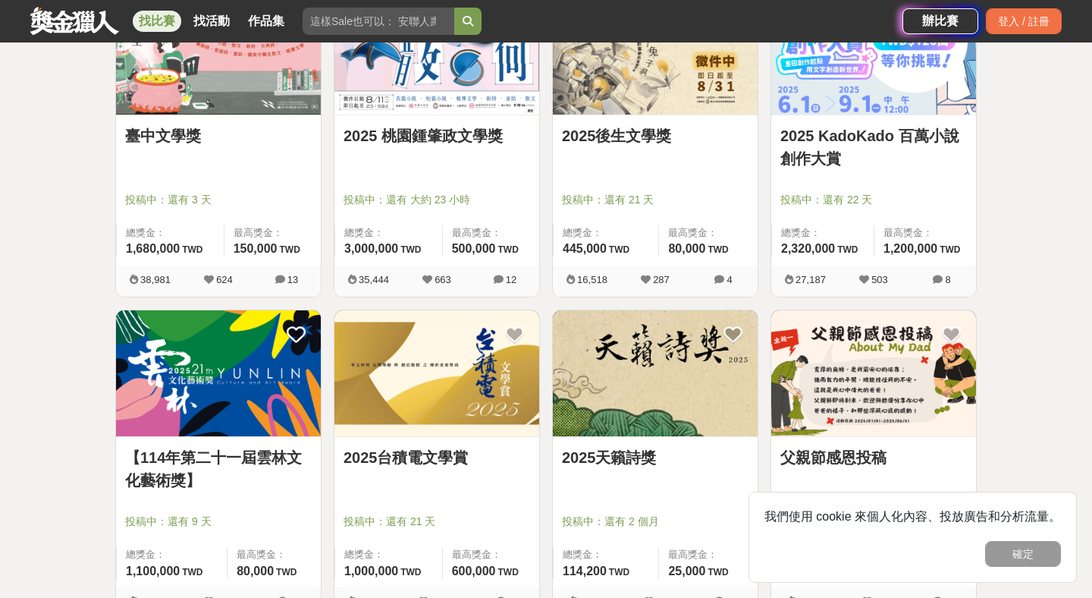
scroll to position [260, 0]
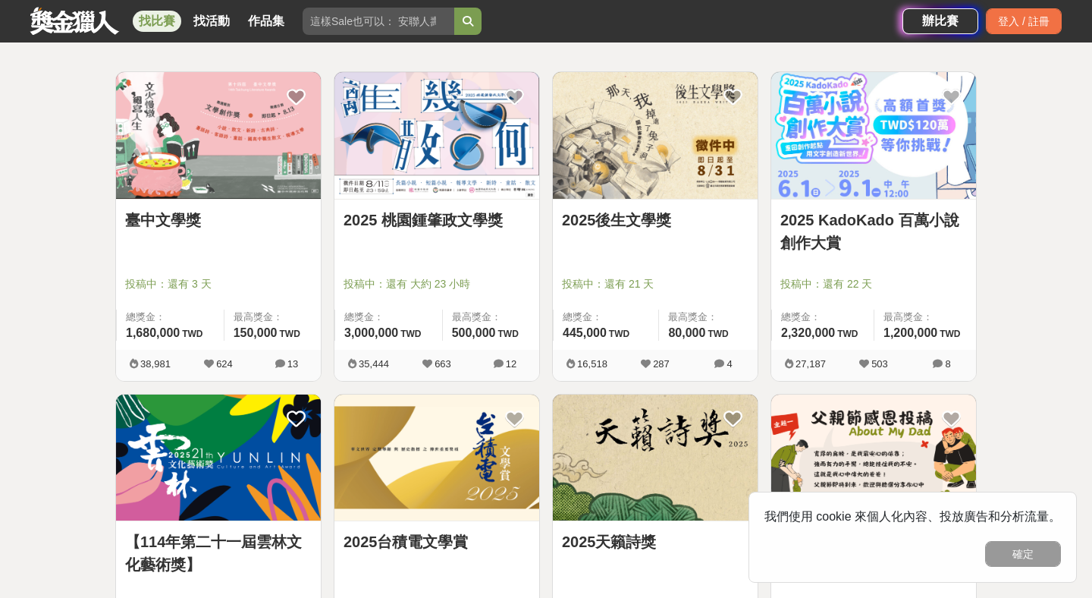
click at [203, 134] on img at bounding box center [218, 135] width 205 height 127
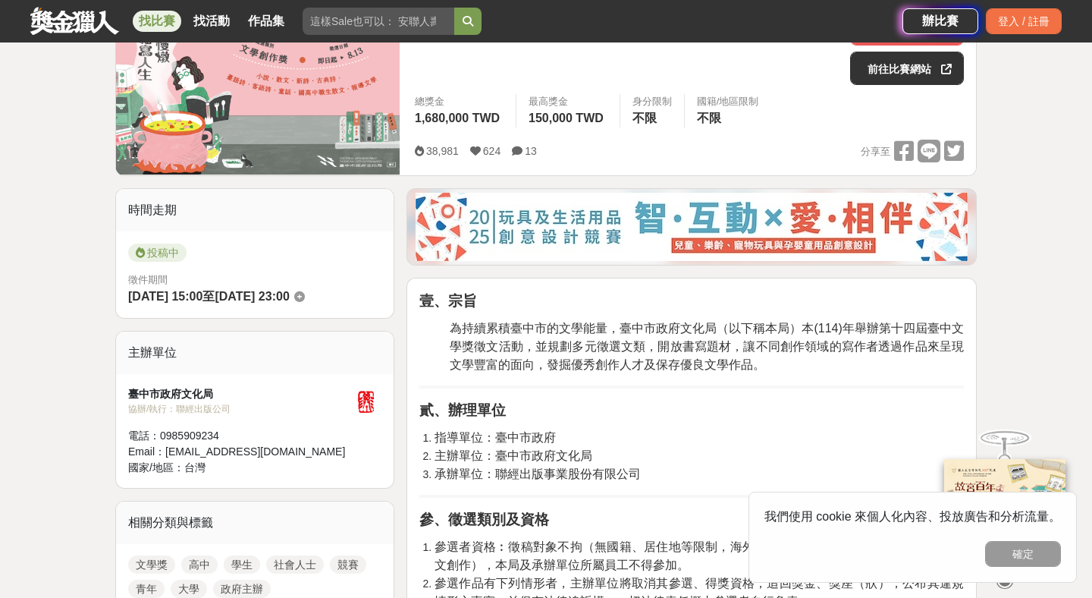
scroll to position [172, 0]
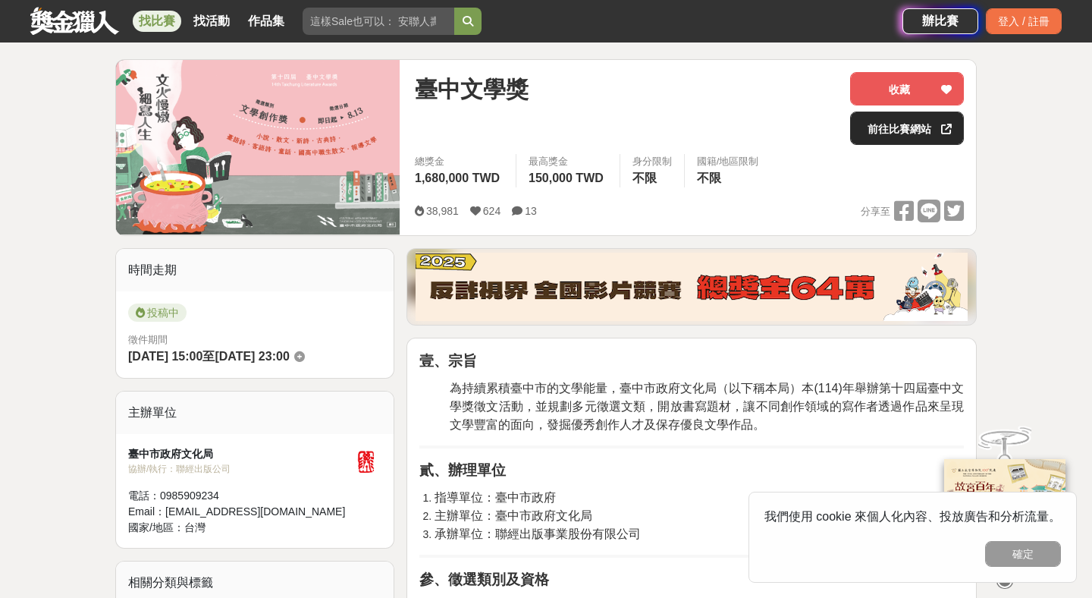
click at [902, 130] on link "前往比賽網站" at bounding box center [907, 128] width 114 height 33
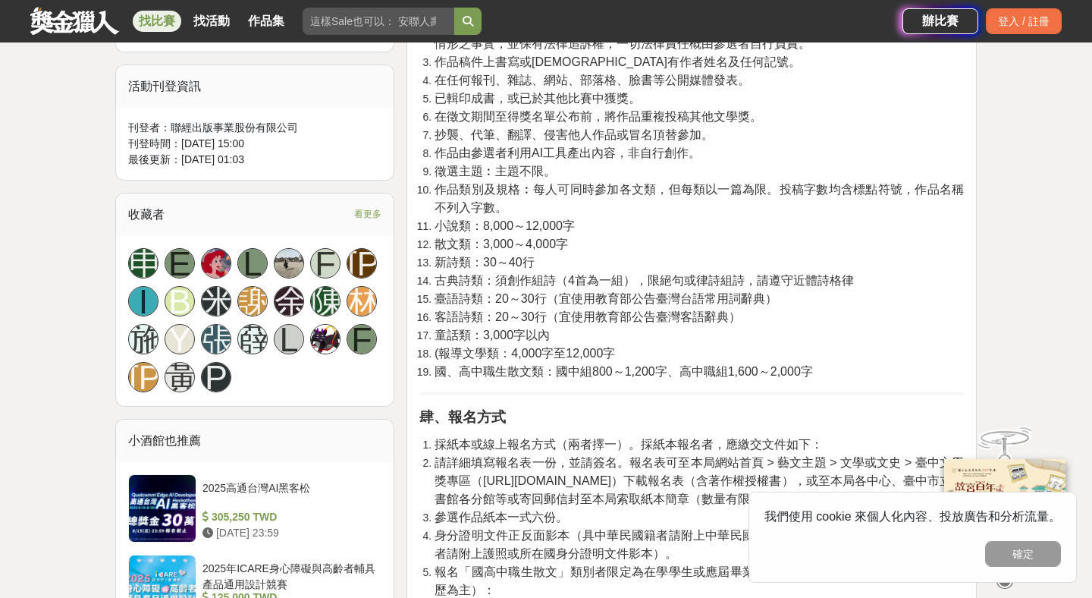
scroll to position [985, 0]
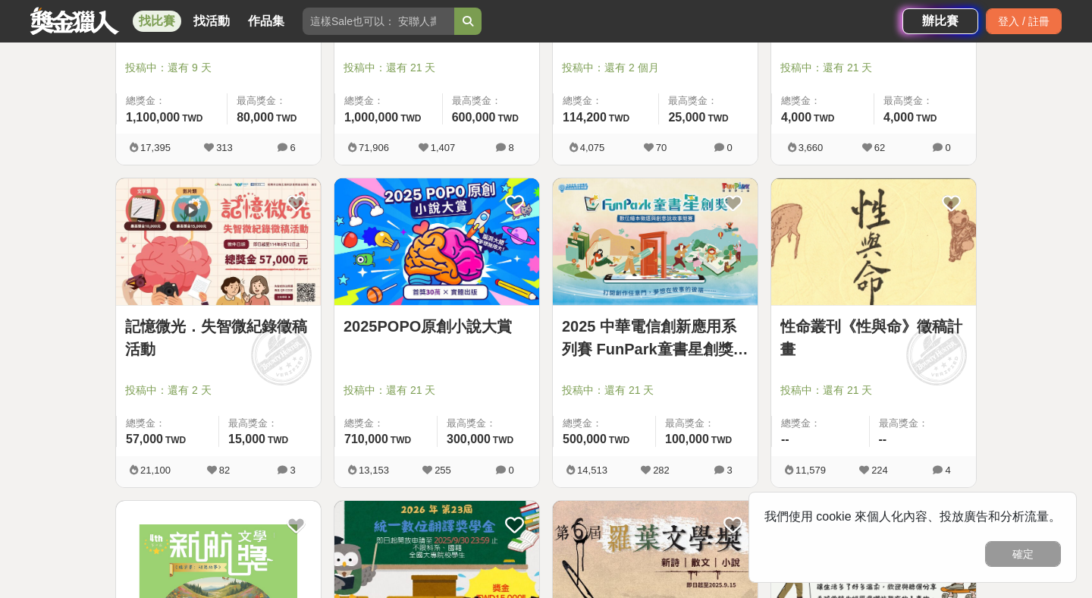
scroll to position [869, 0]
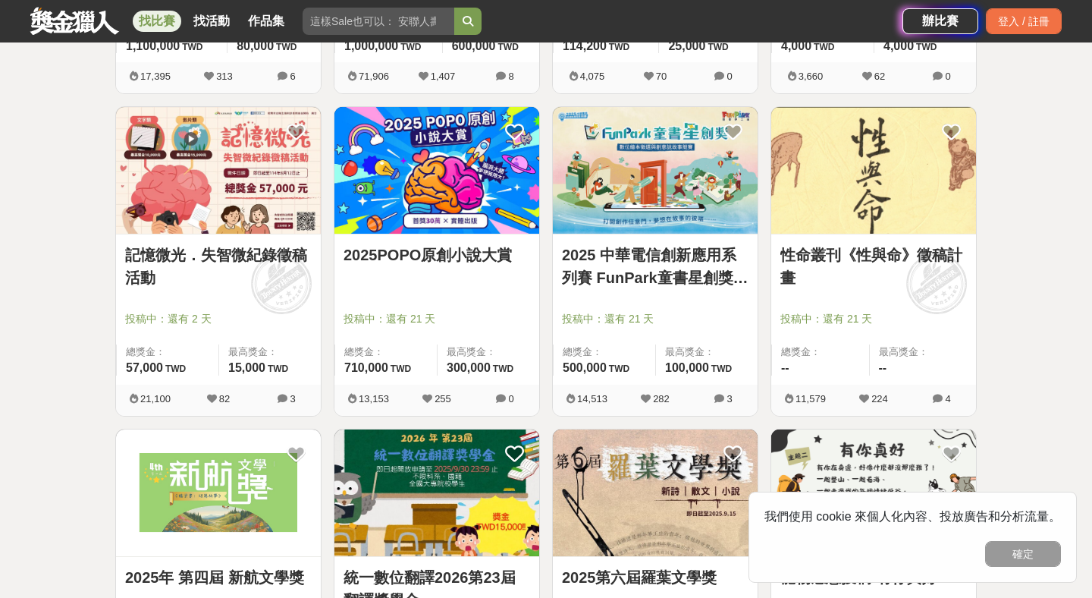
click at [472, 256] on link "2025POPO原創小說大賞" at bounding box center [437, 255] width 187 height 23
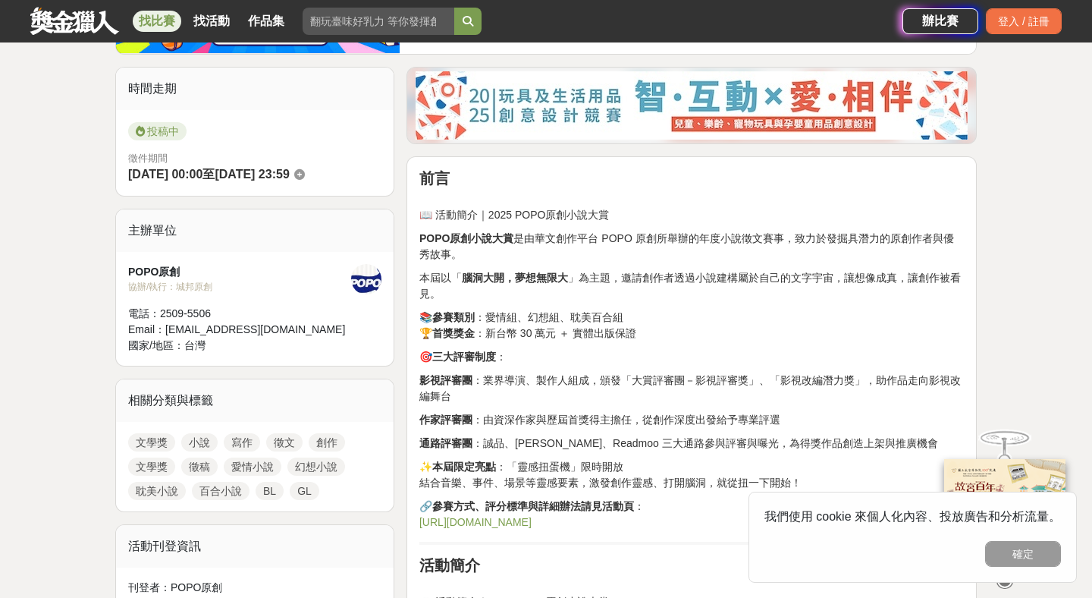
scroll to position [85, 0]
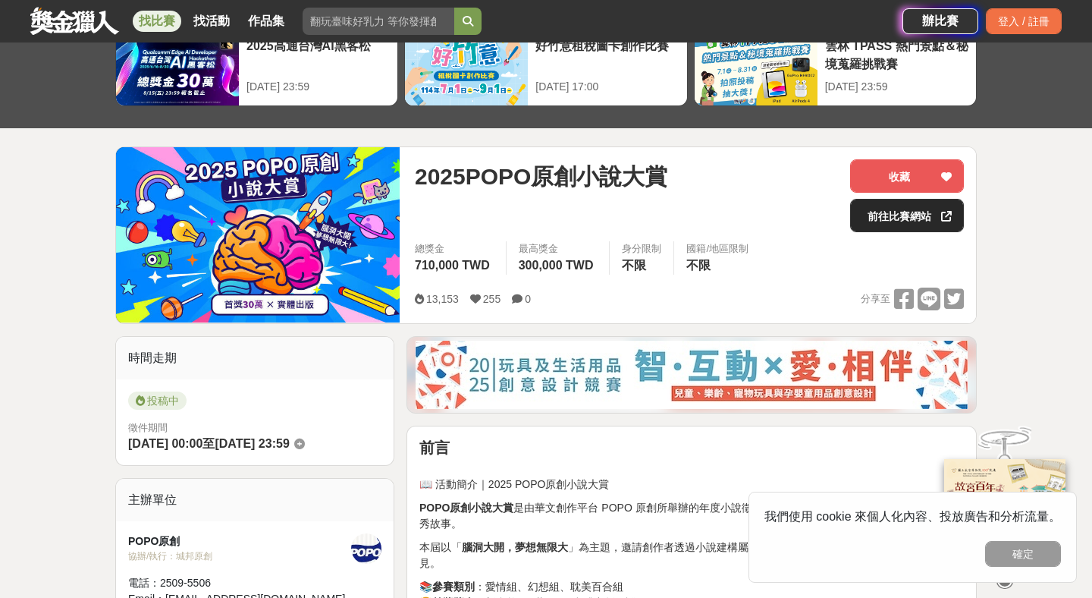
click at [892, 217] on link "前往比賽網站" at bounding box center [907, 215] width 114 height 33
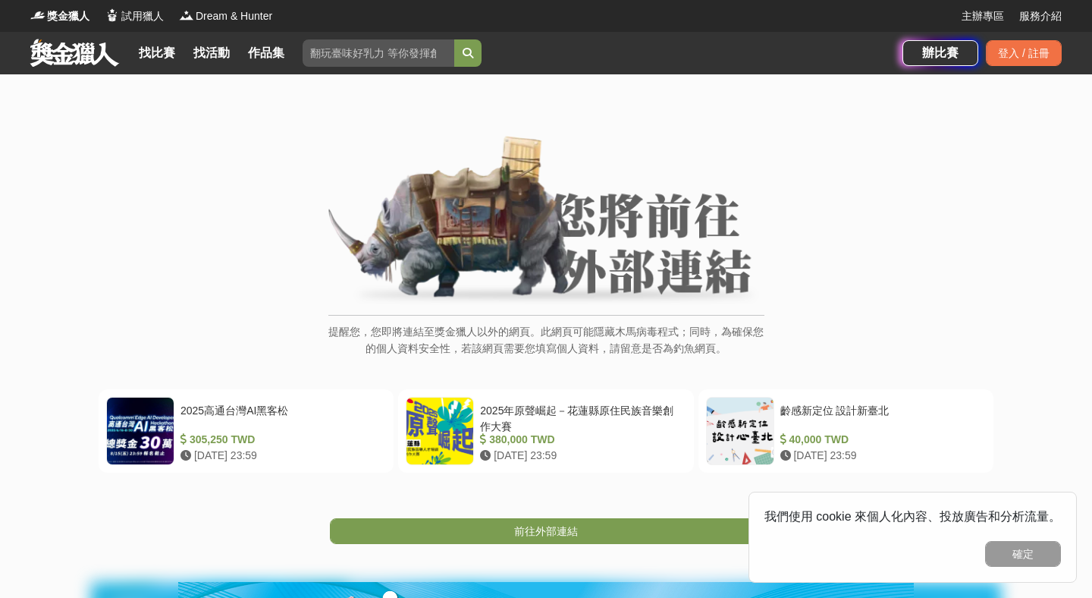
click at [476, 221] on img at bounding box center [546, 221] width 436 height 171
click at [464, 539] on link "前往外部連結" at bounding box center [546, 531] width 432 height 26
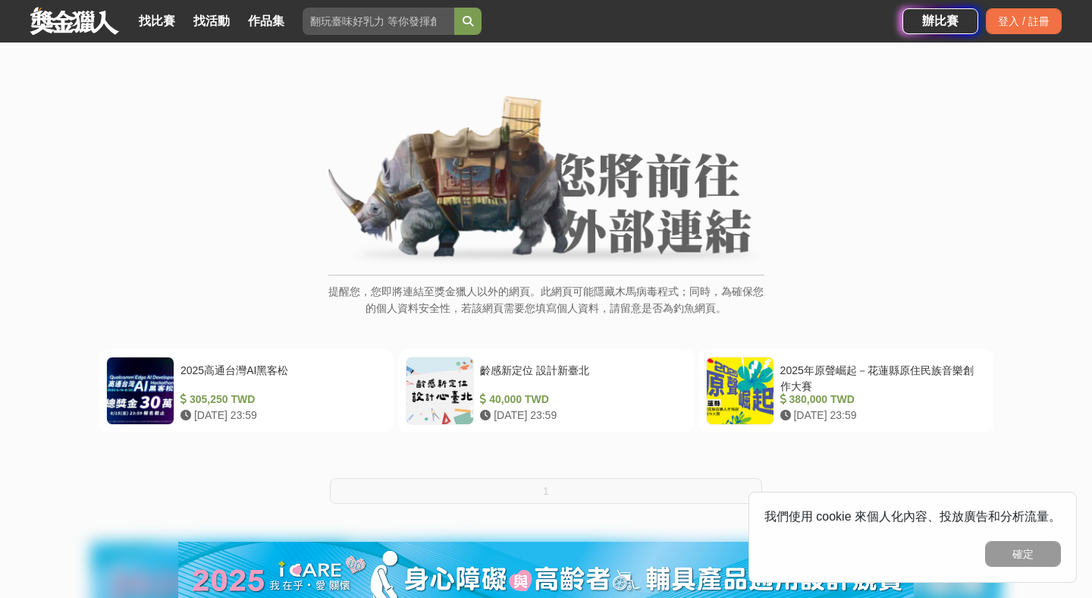
scroll to position [85, 0]
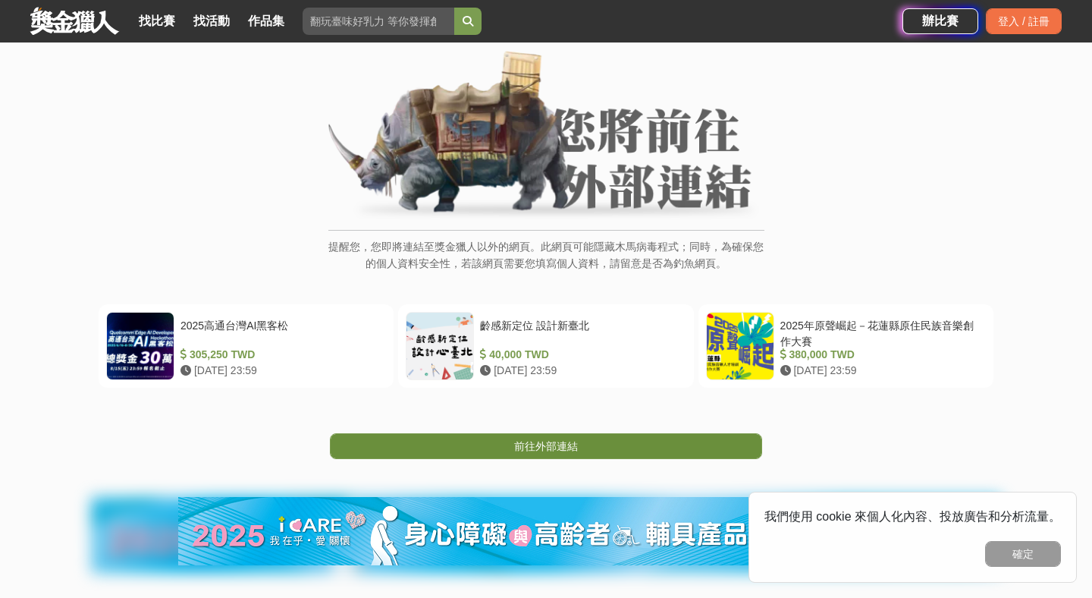
click at [526, 445] on span "前往外部連結" at bounding box center [546, 446] width 64 height 12
